Goal: Find specific page/section: Find specific page/section

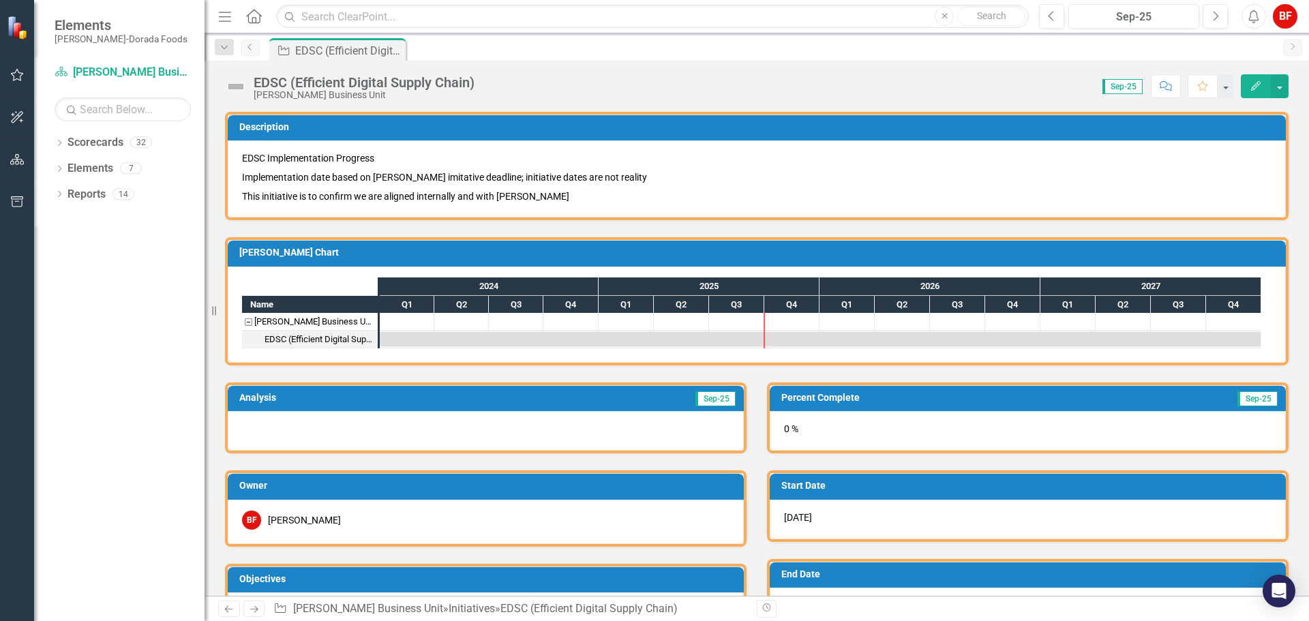
click at [248, 48] on icon "Previous" at bounding box center [250, 47] width 11 height 8
click at [57, 145] on icon "Dropdown" at bounding box center [60, 144] width 10 height 8
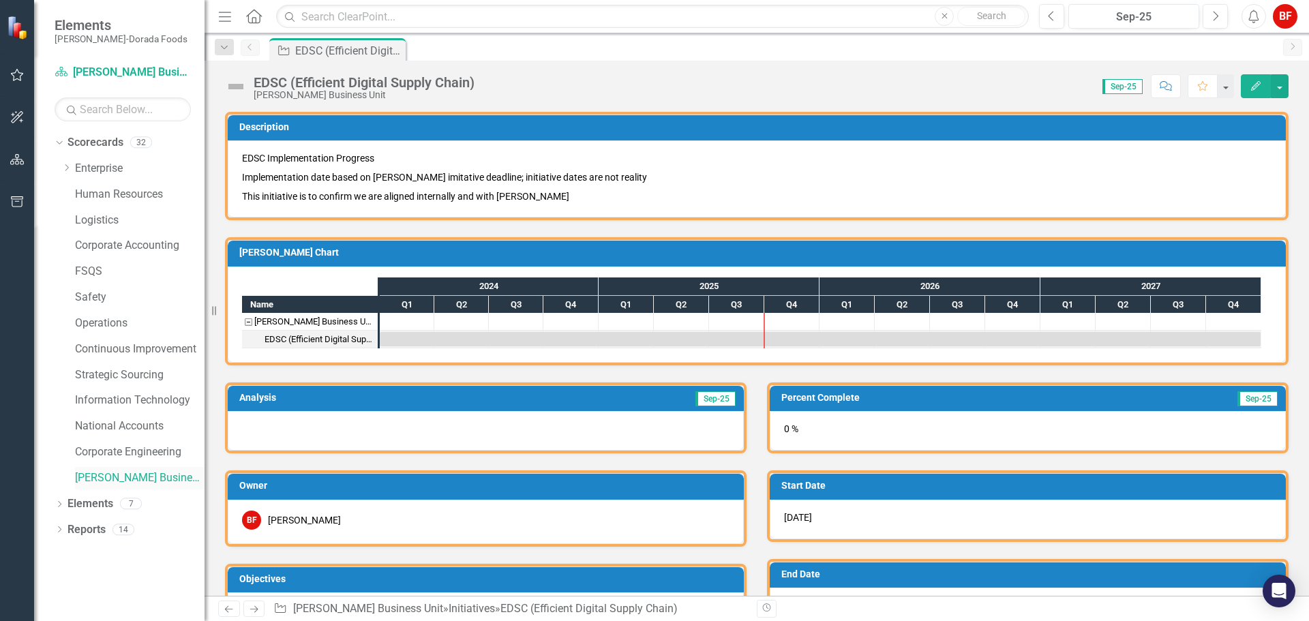
click at [110, 475] on link "[PERSON_NAME] Business Unit" at bounding box center [140, 479] width 130 height 16
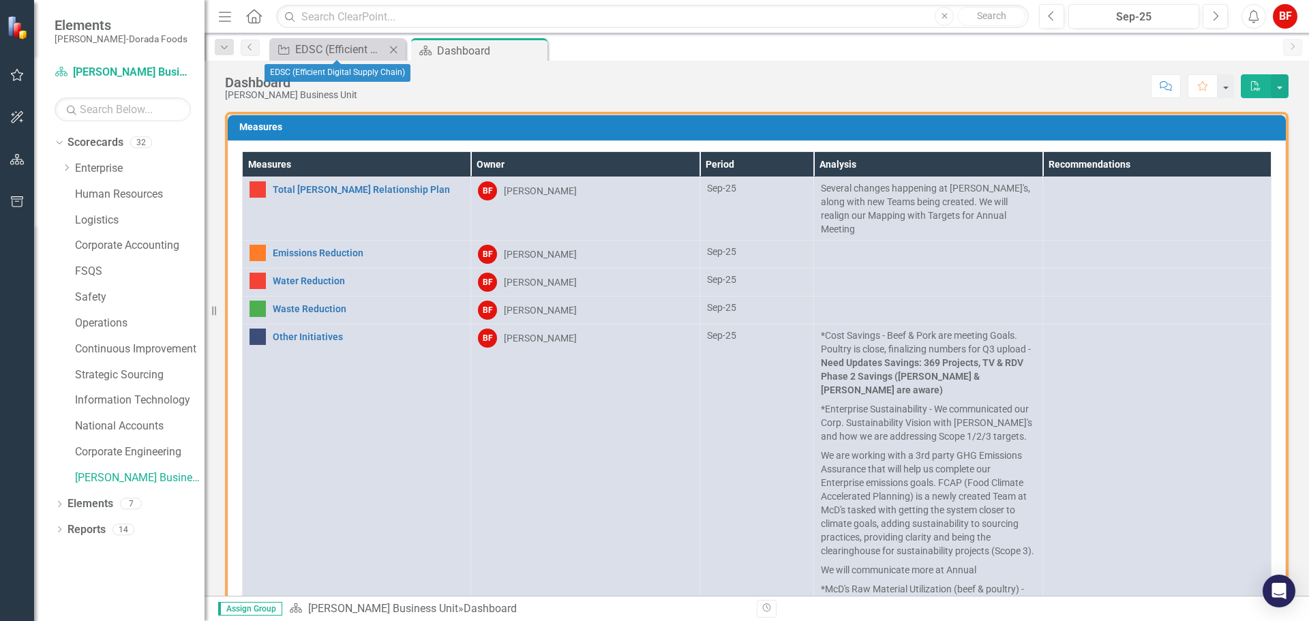
click at [396, 48] on icon "Close" at bounding box center [394, 49] width 14 height 11
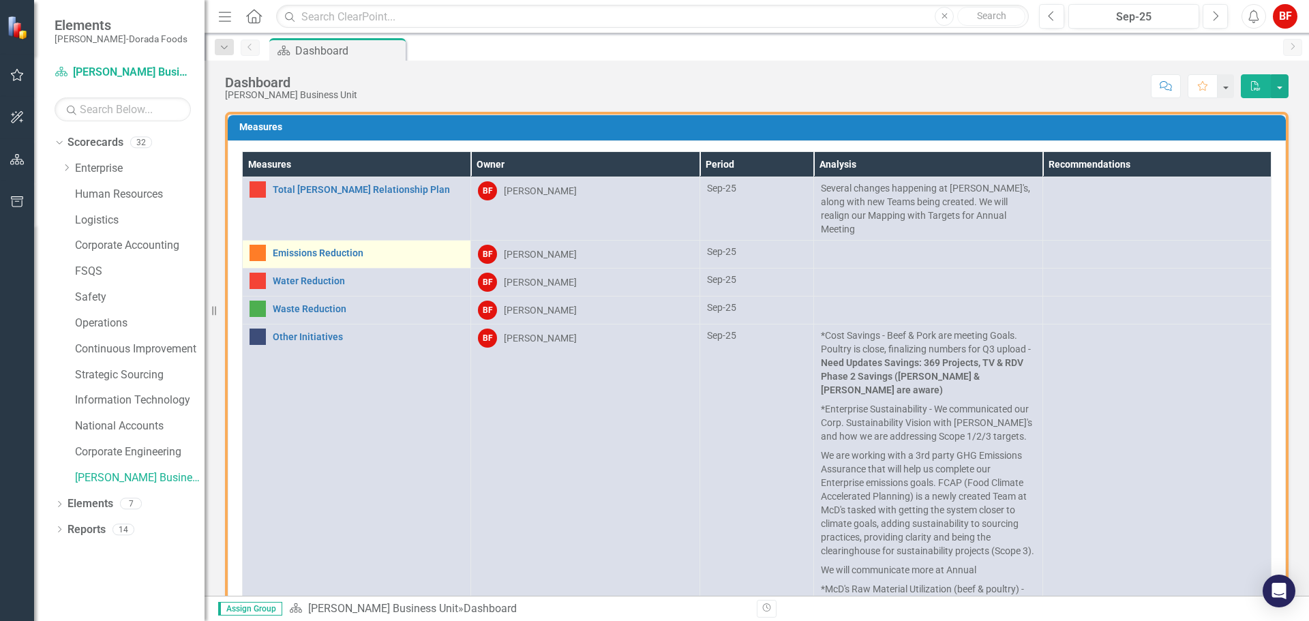
click at [353, 245] on div "Emissions Reduction" at bounding box center [357, 253] width 214 height 16
click at [372, 245] on div "Emissions Reduction" at bounding box center [357, 253] width 214 height 16
click at [337, 248] on link "Emissions Reduction" at bounding box center [368, 253] width 191 height 10
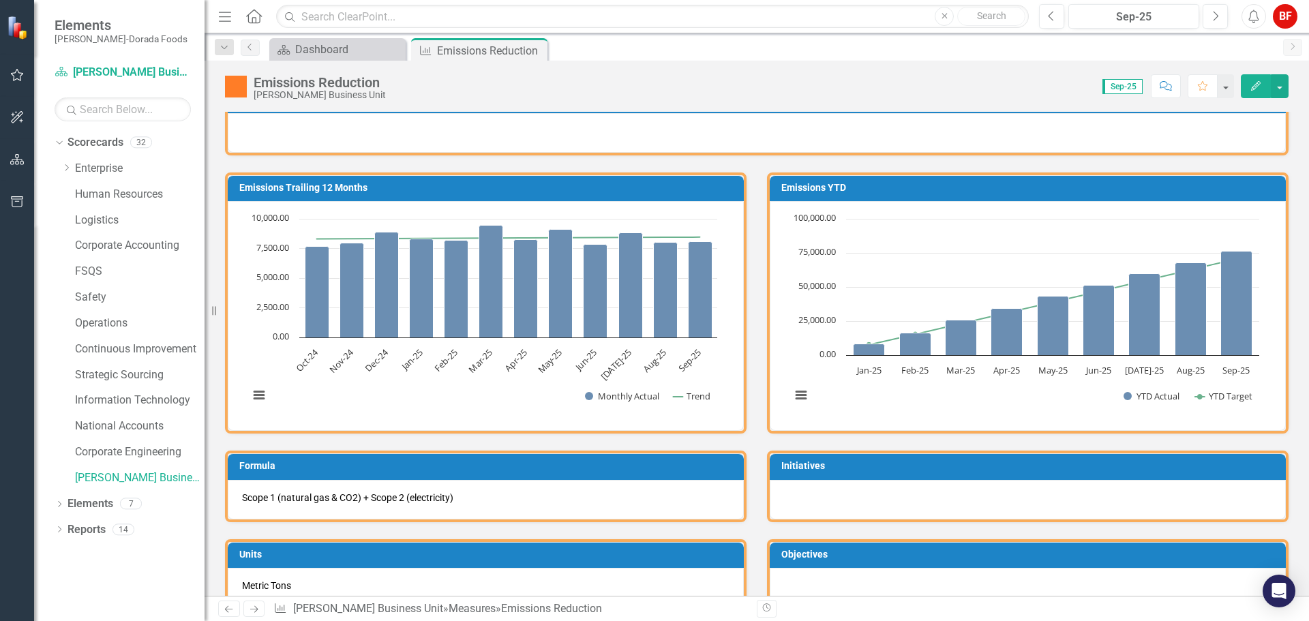
scroll to position [118, 0]
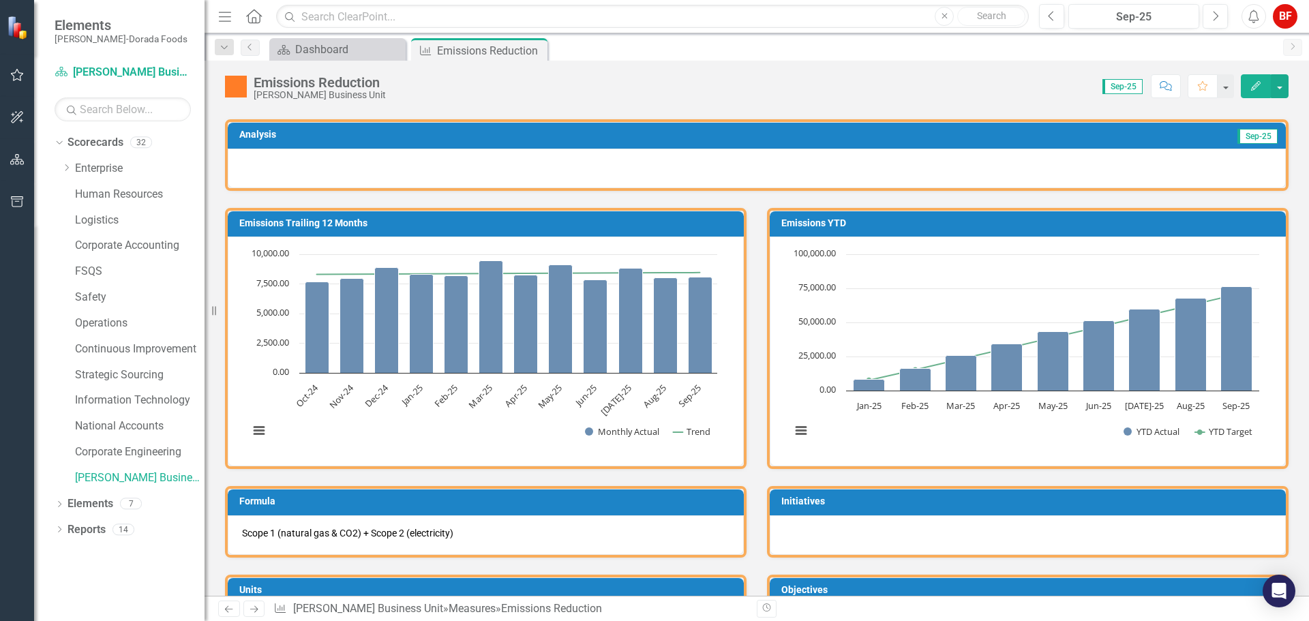
click at [235, 169] on div at bounding box center [757, 169] width 1058 height 40
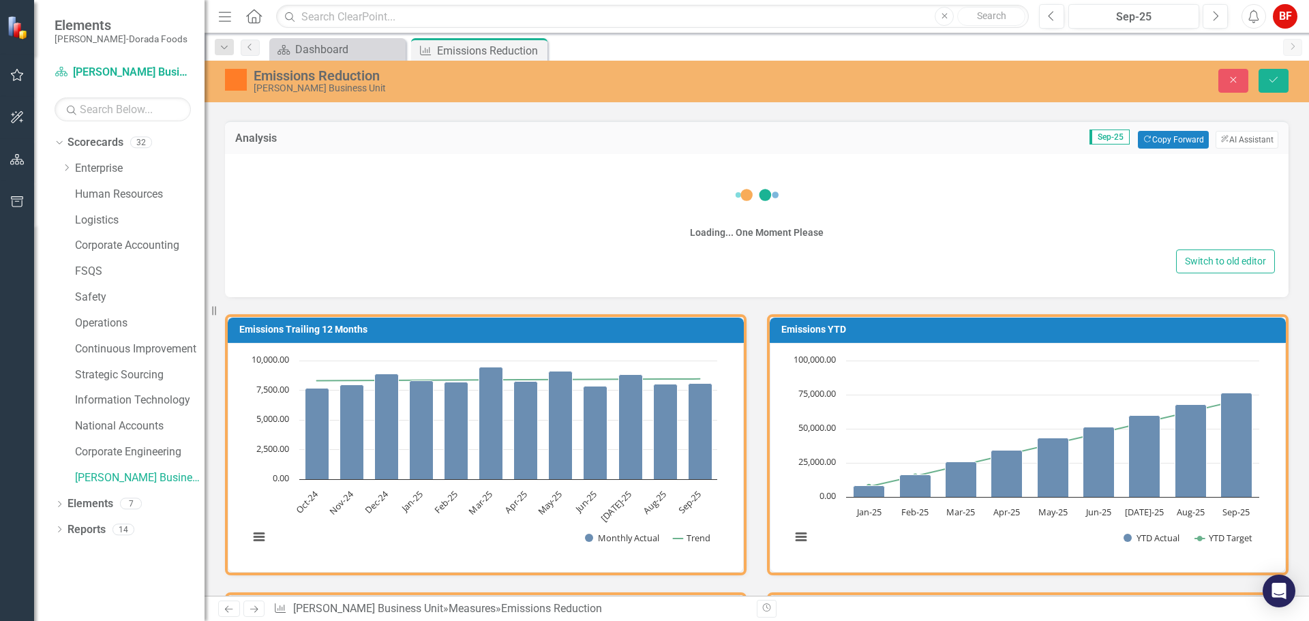
click at [269, 163] on div "Loading... One Moment Please Switch to old editor" at bounding box center [757, 225] width 1064 height 143
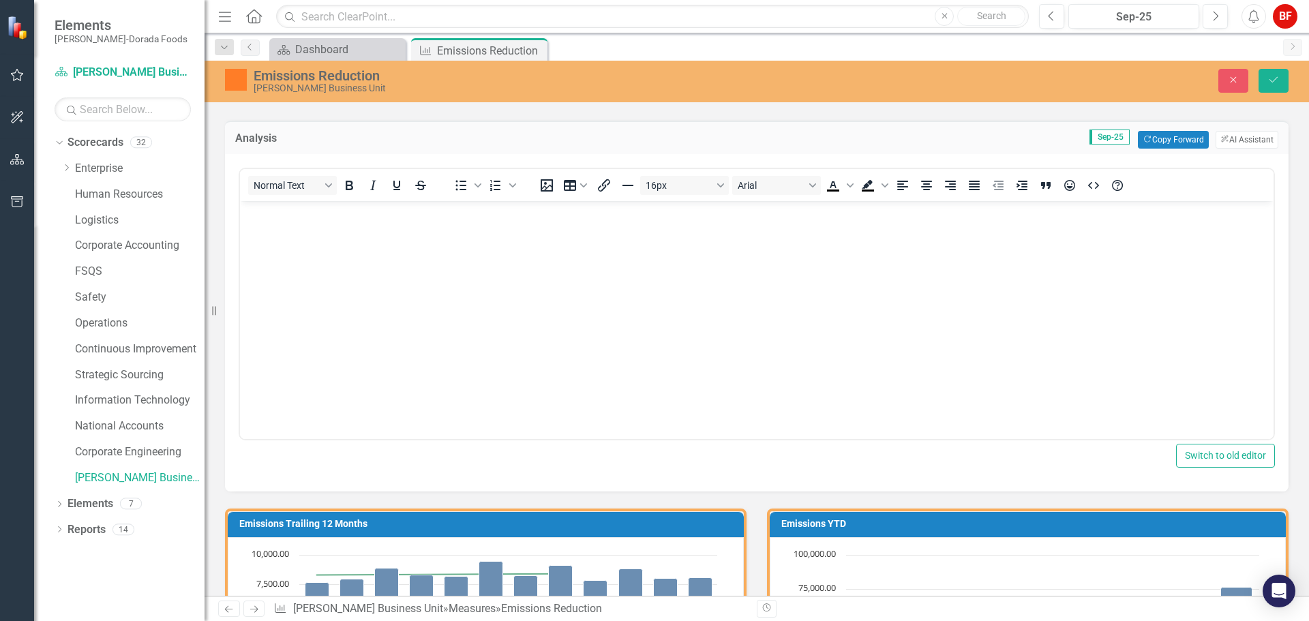
scroll to position [0, 0]
click at [255, 172] on div "Normal Text" at bounding box center [340, 185] width 201 height 27
click at [252, 212] on p "Rich Text Area. Press ALT-0 for help." at bounding box center [756, 212] width 1027 height 16
